Goal: Information Seeking & Learning: Learn about a topic

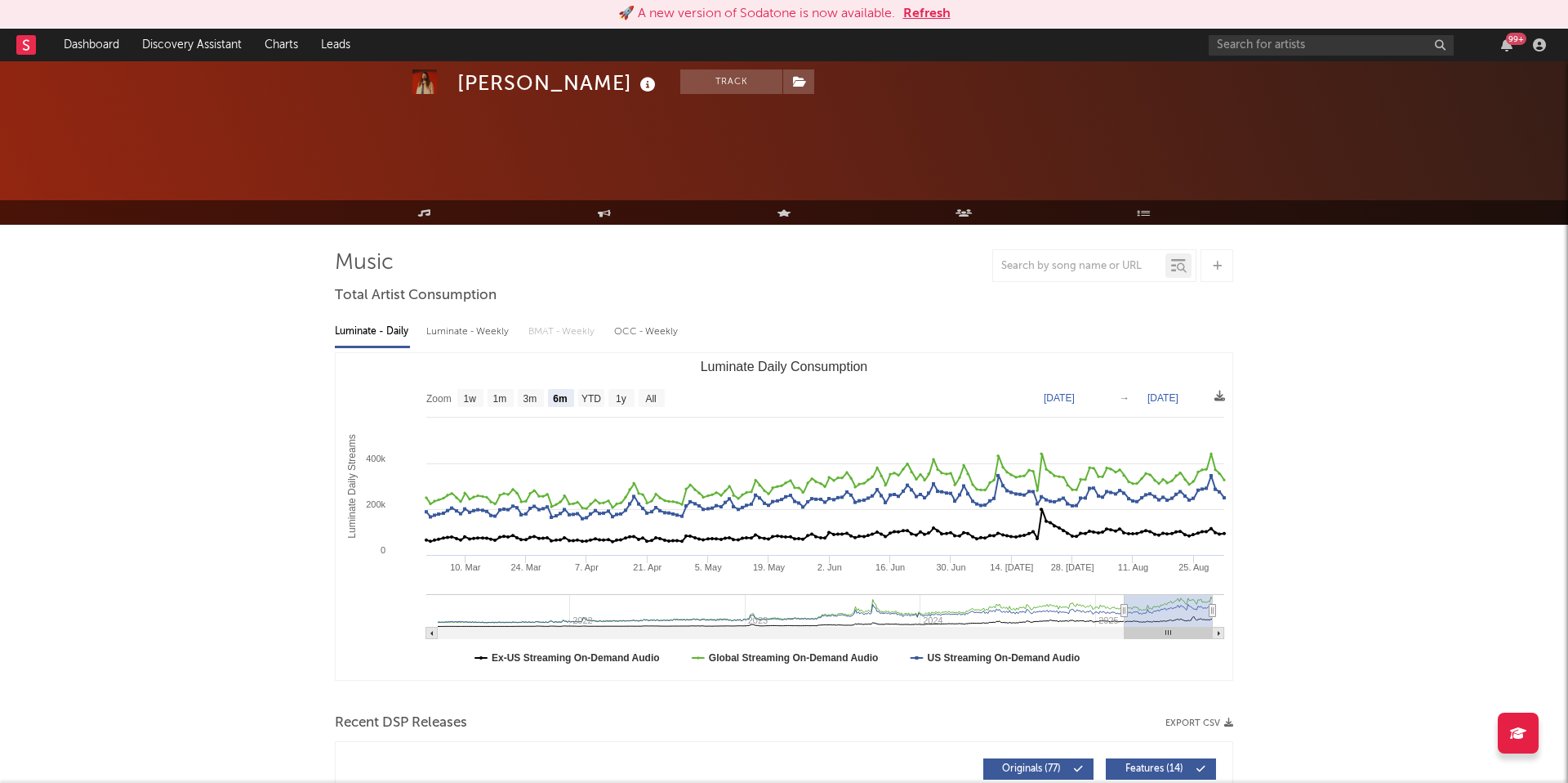
select select "6m"
select select "1w"
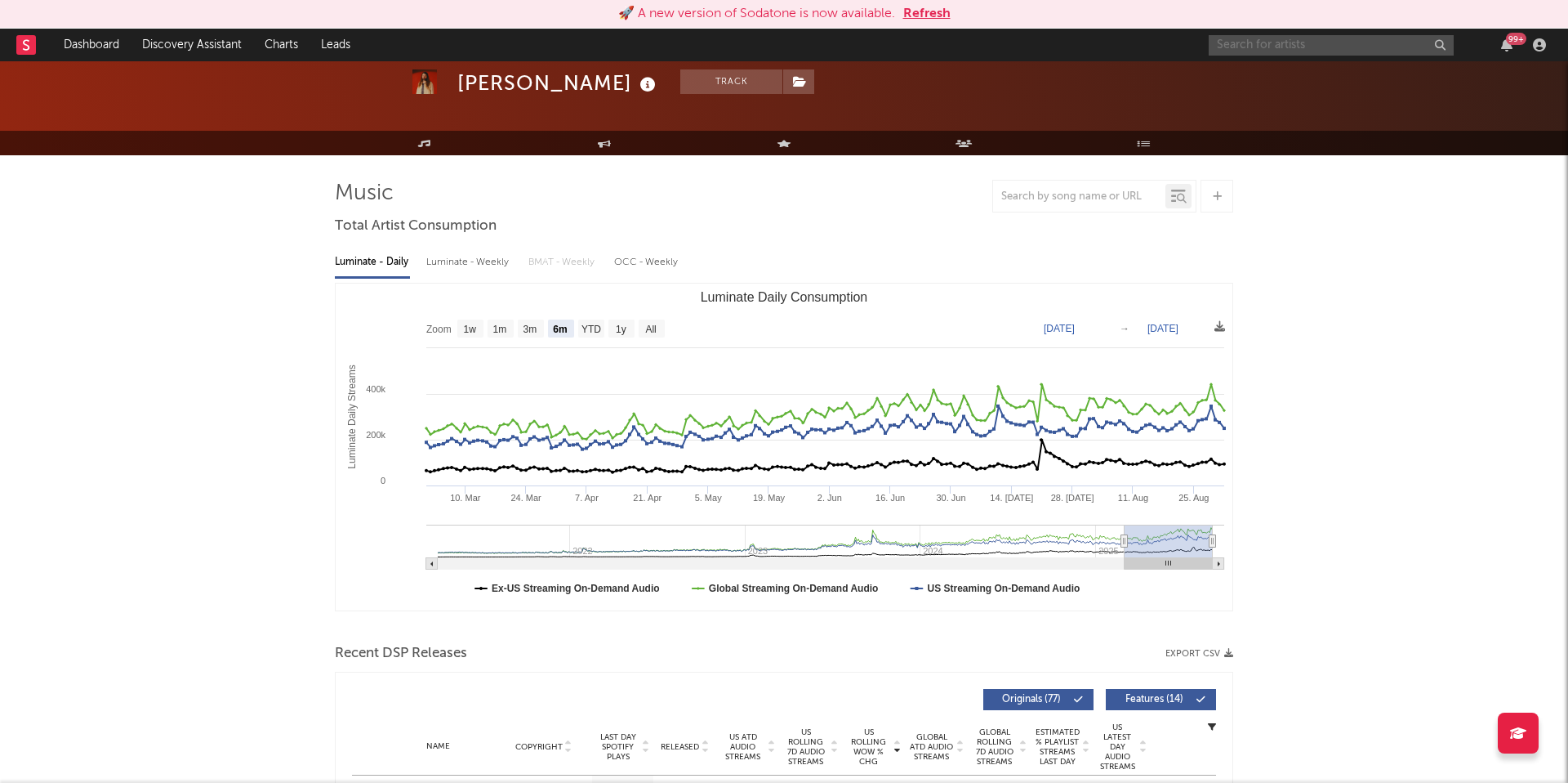
click at [1237, 48] on input "text" at bounding box center [1331, 45] width 245 height 21
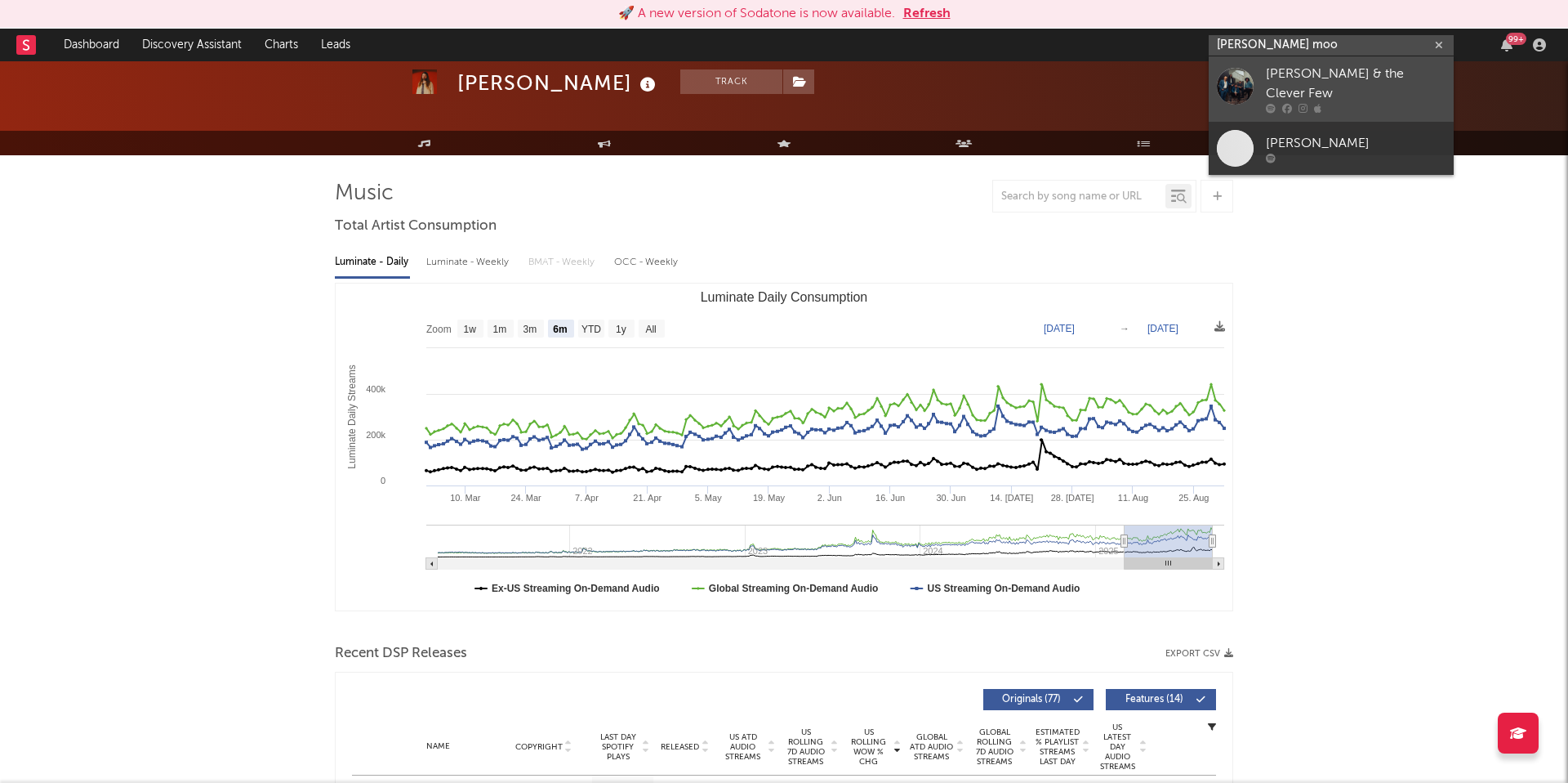
type input "[PERSON_NAME] moo"
click at [1285, 71] on div "[PERSON_NAME] & the Clever Few" at bounding box center [1355, 84] width 180 height 40
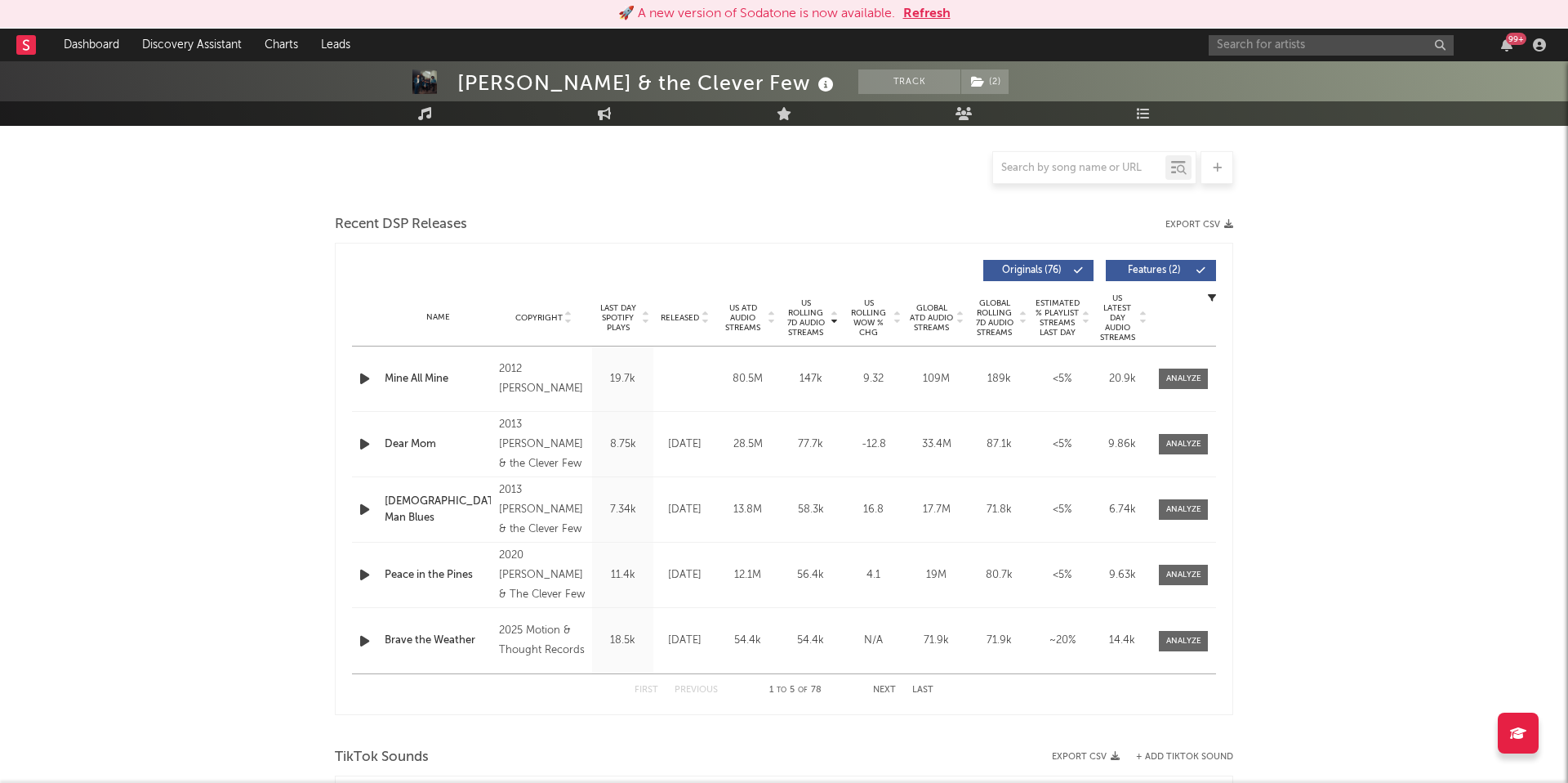
select select "6m"
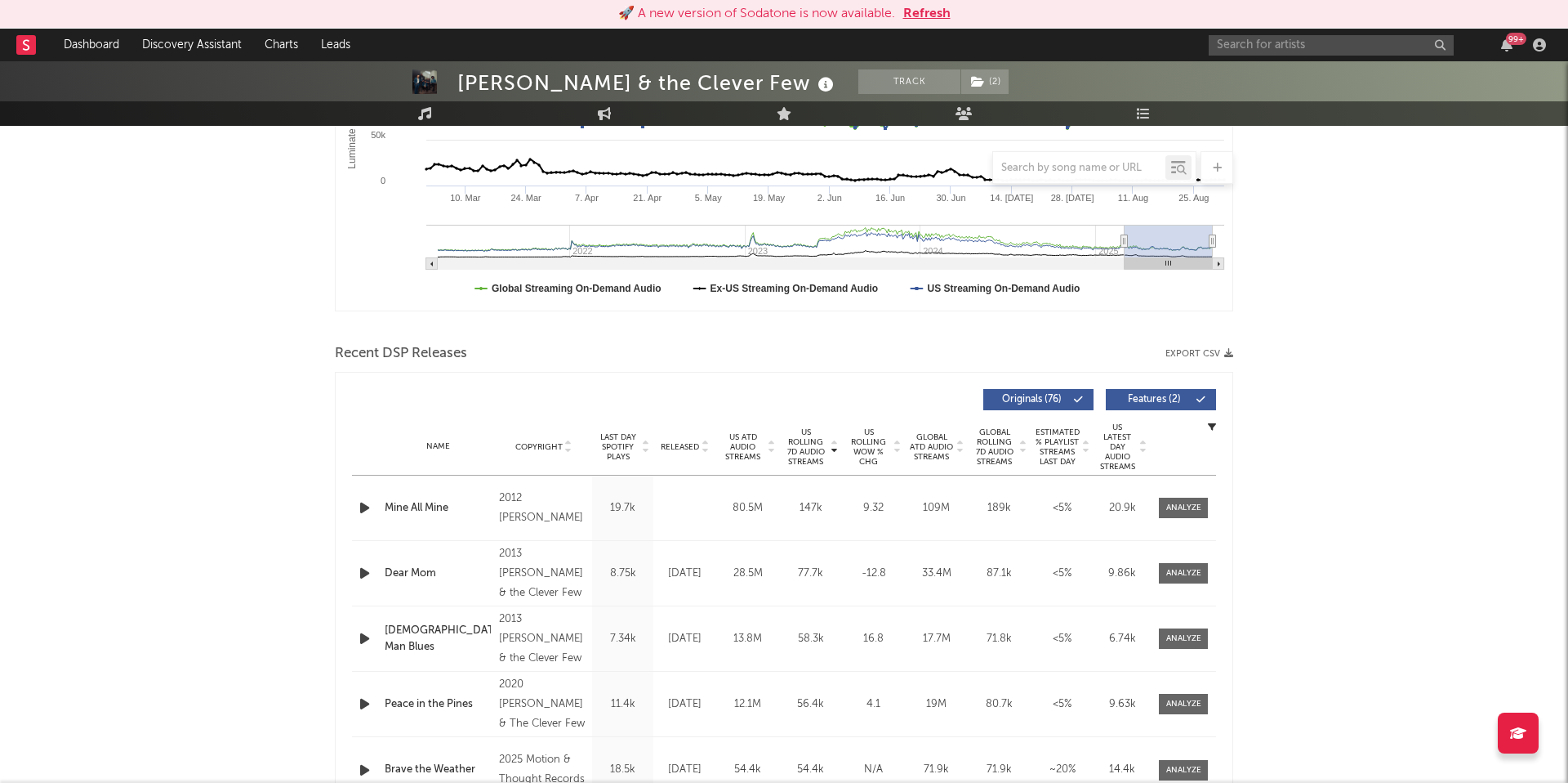
scroll to position [498, 0]
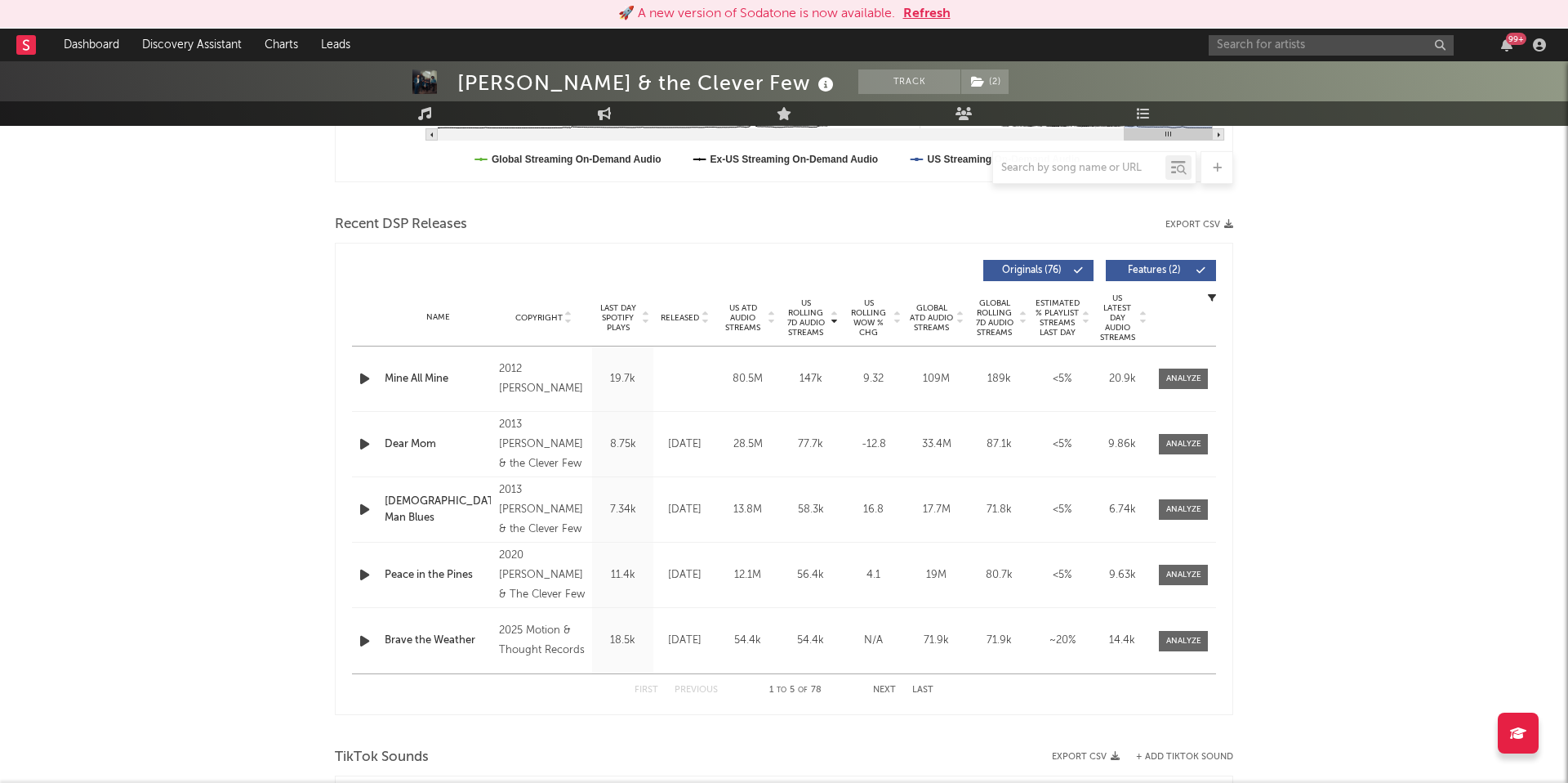
click at [746, 312] on span "US ATD Audio Streams" at bounding box center [743, 318] width 45 height 29
click at [795, 313] on span "US Rolling 7D Audio Streams" at bounding box center [805, 318] width 45 height 40
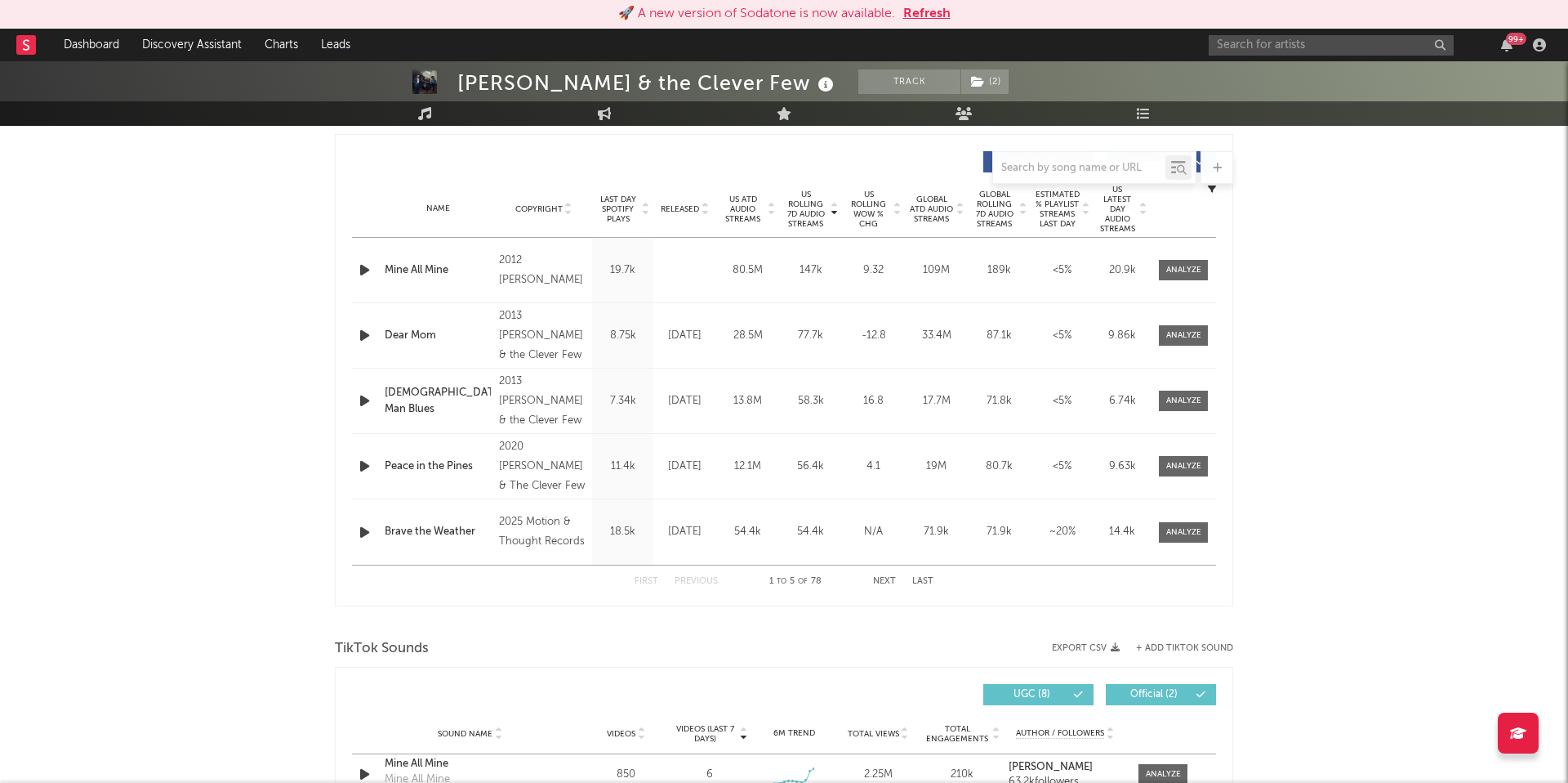
scroll to position [0, 0]
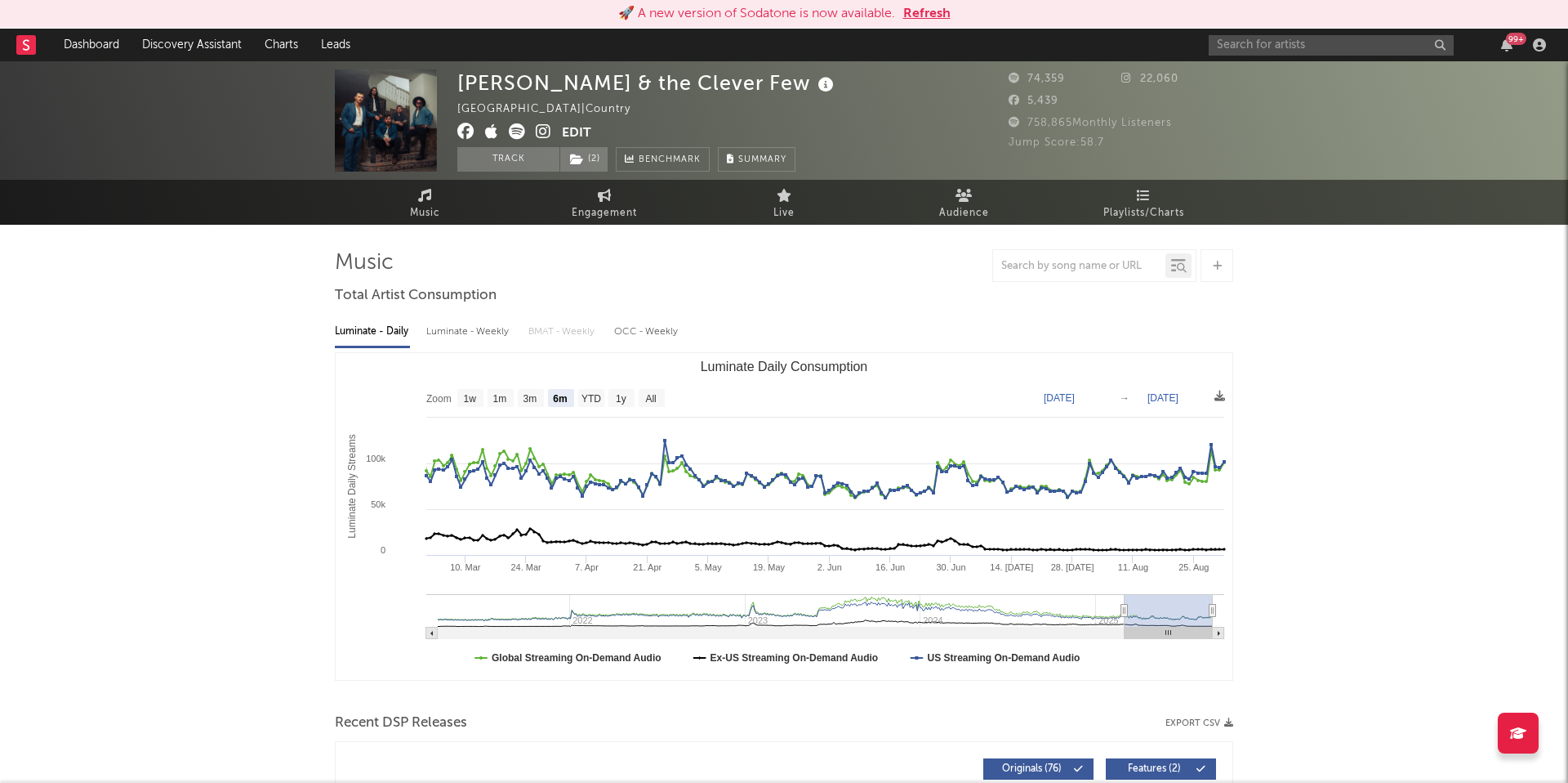
click at [617, 220] on span "Engagement" at bounding box center [604, 213] width 65 height 20
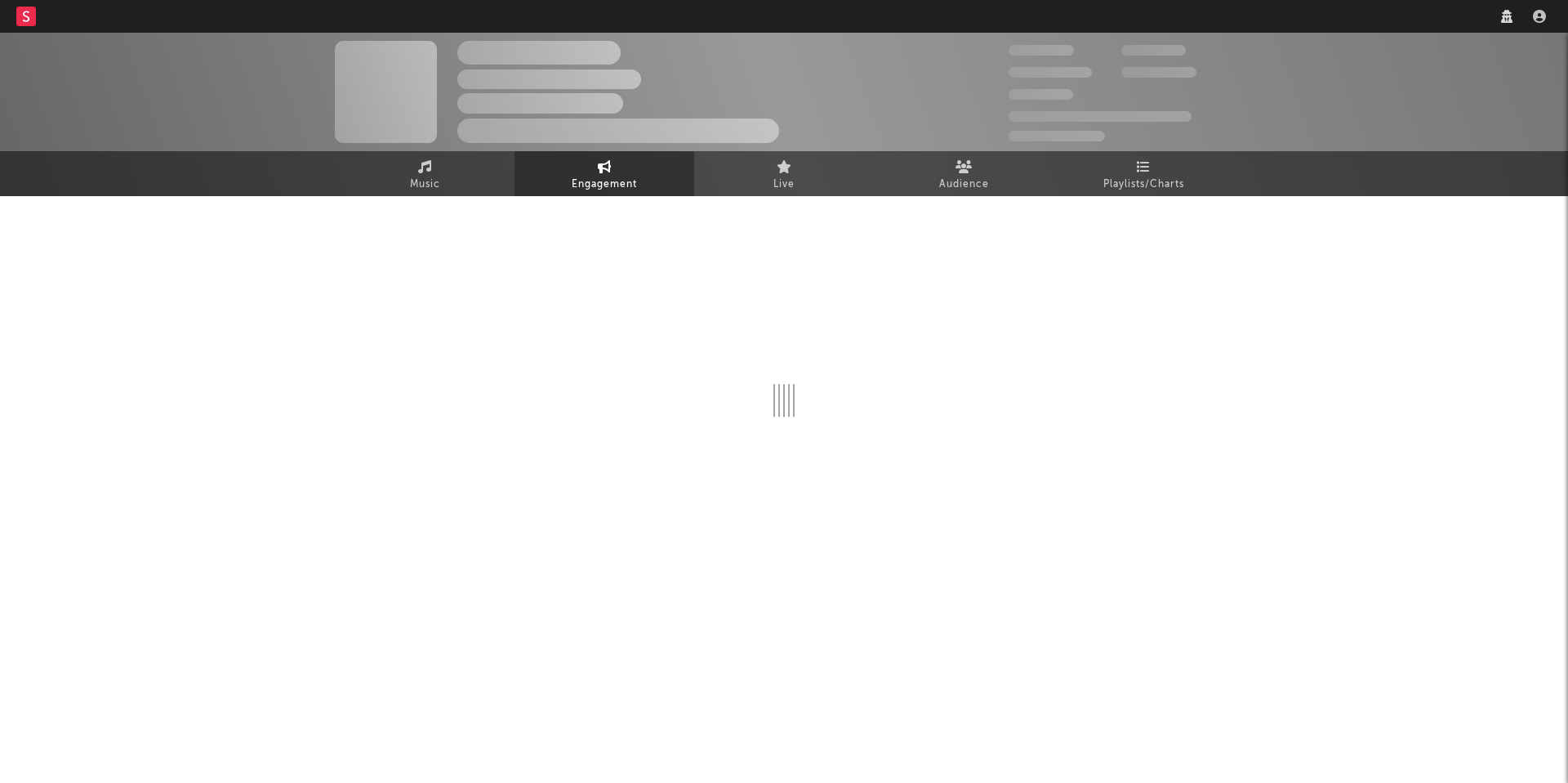
select select "1w"
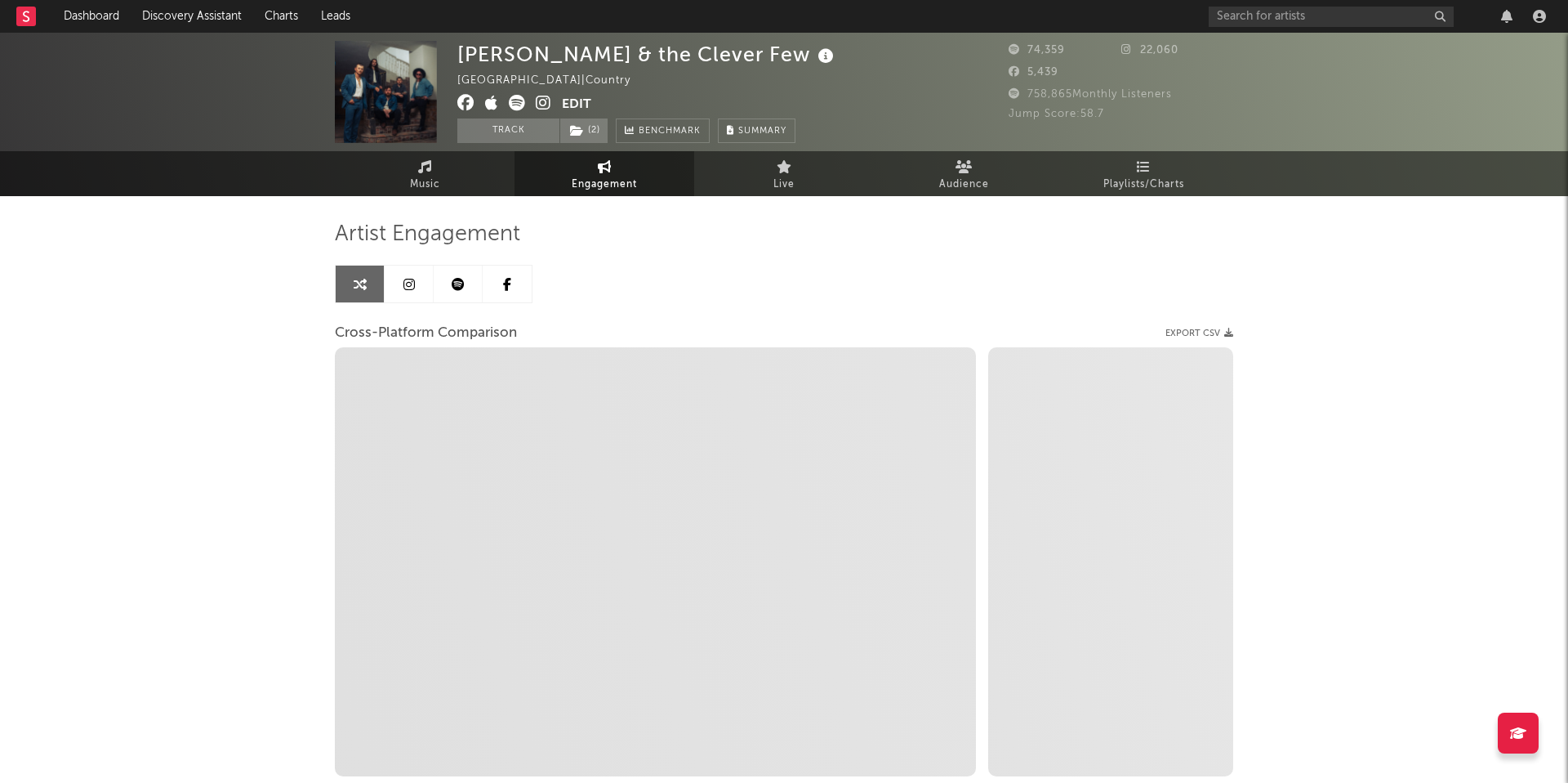
select select "1m"
